Goal: Information Seeking & Learning: Learn about a topic

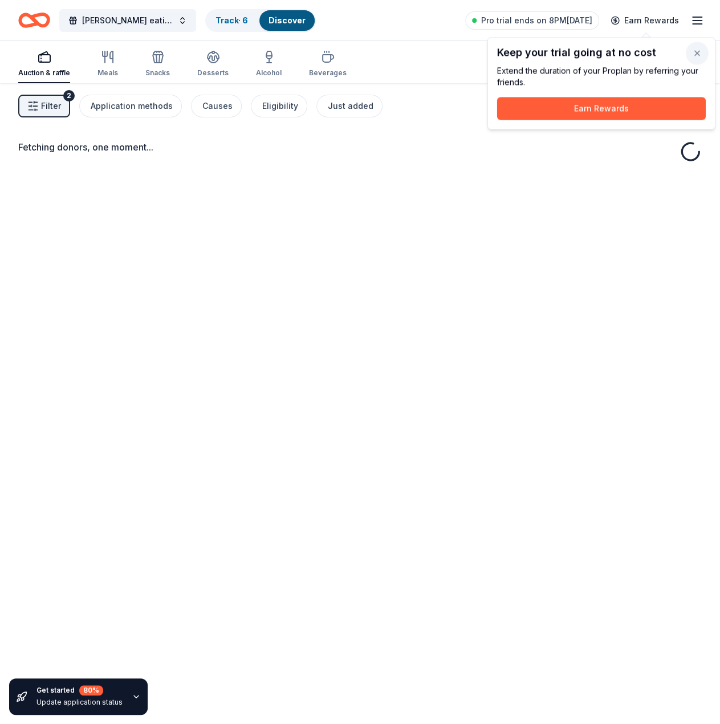
click at [692, 47] on button "button" at bounding box center [697, 53] width 23 height 23
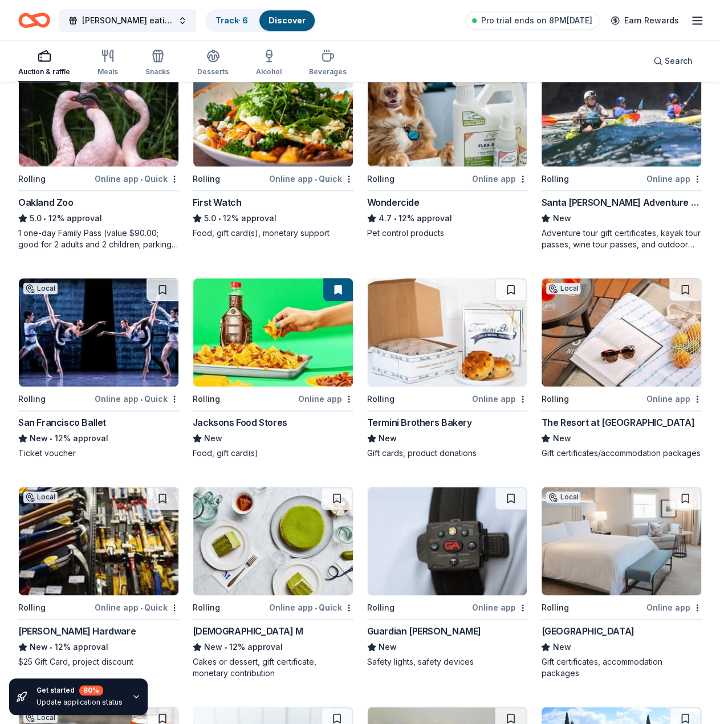
scroll to position [248, 0]
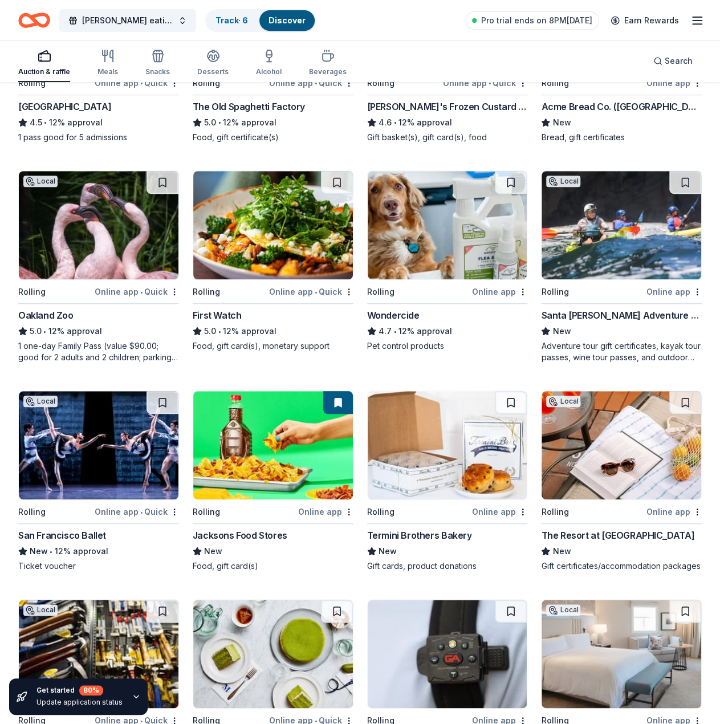
click at [418, 249] on img at bounding box center [448, 225] width 160 height 108
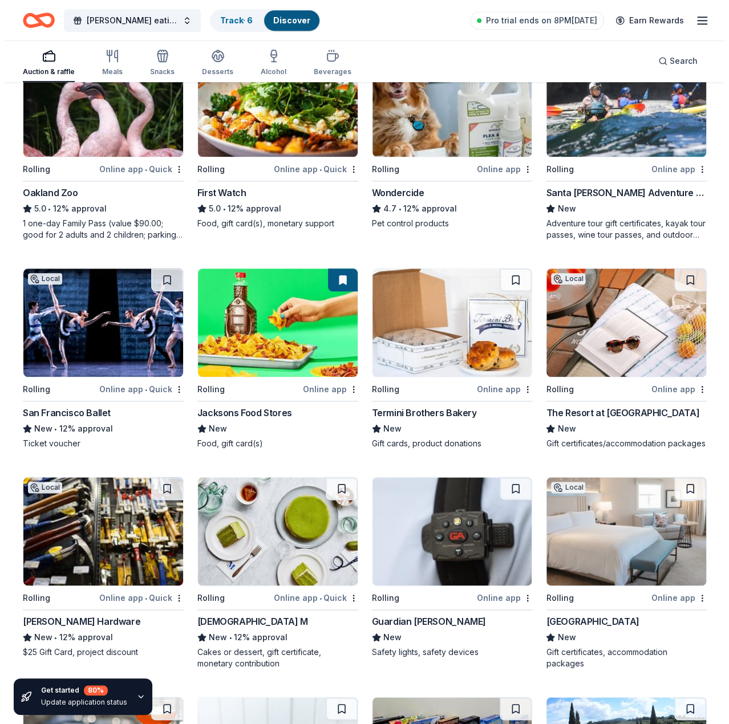
scroll to position [0, 0]
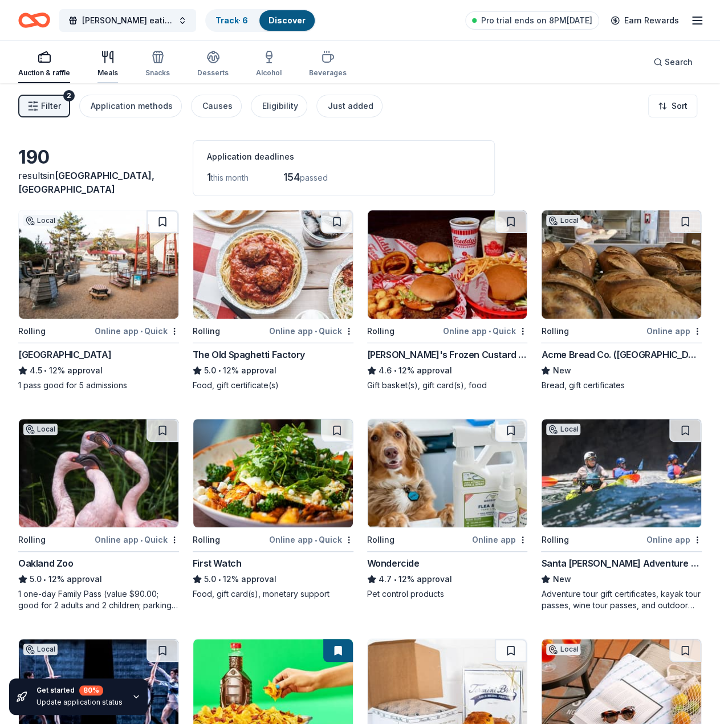
click at [107, 62] on icon "button" at bounding box center [108, 57] width 14 height 14
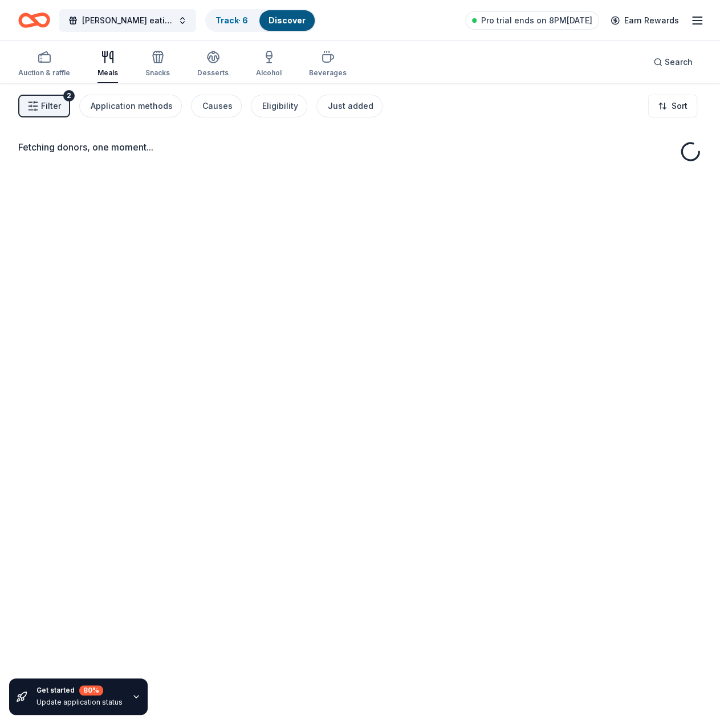
click at [47, 100] on span "Filter" at bounding box center [51, 106] width 20 height 14
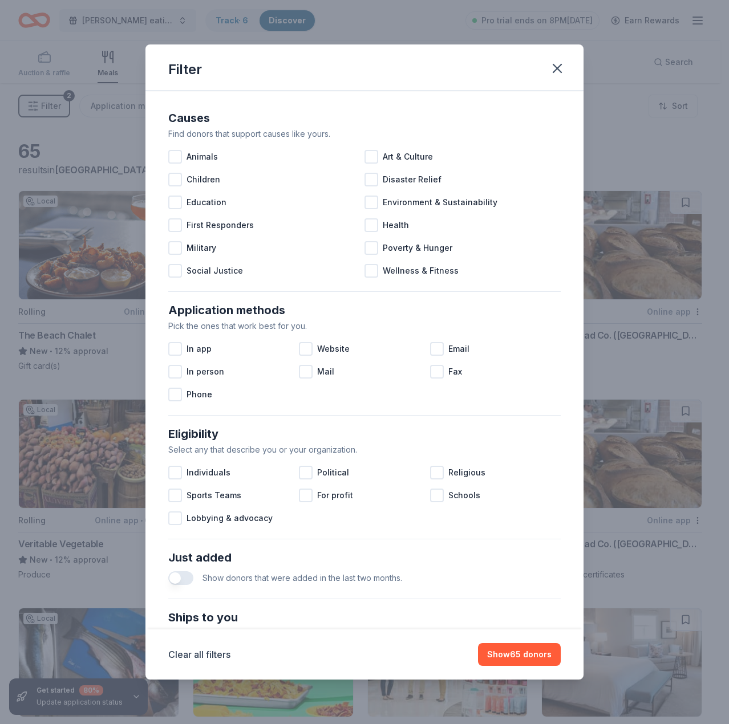
click at [100, 358] on div "Filter Causes Find donors that support causes like yours. Animals Art & Culture…" at bounding box center [364, 362] width 729 height 724
